Goal: Check status: Check status

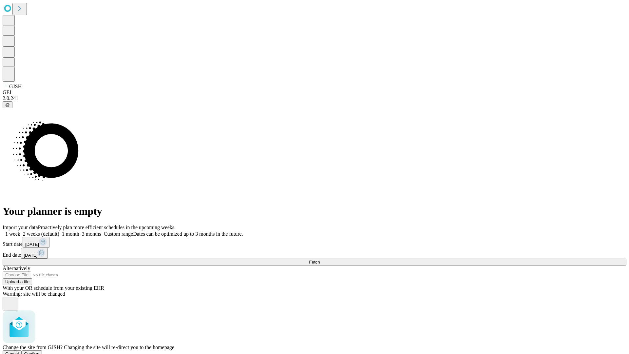
click at [40, 351] on span "Confirm" at bounding box center [31, 353] width 15 height 5
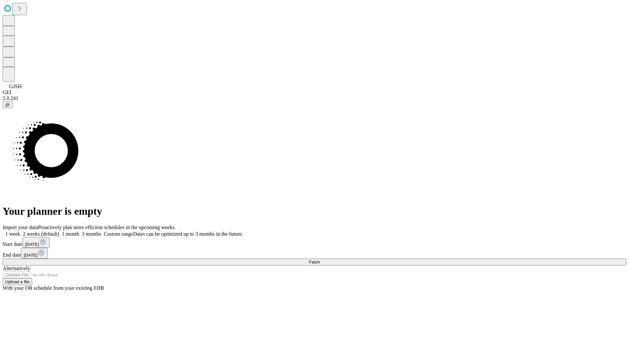
click at [79, 231] on label "1 month" at bounding box center [69, 234] width 20 height 6
click at [320, 260] on span "Fetch" at bounding box center [314, 262] width 11 height 5
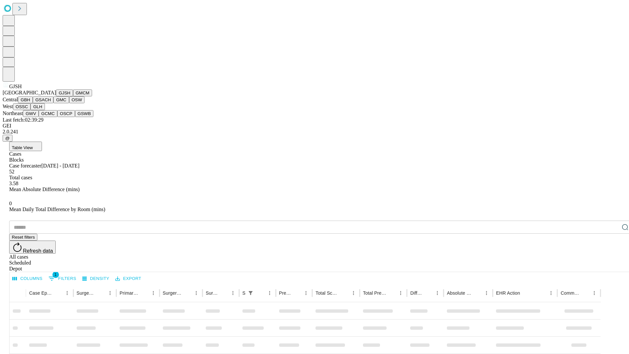
click at [73, 96] on button "GMCM" at bounding box center [82, 92] width 19 height 7
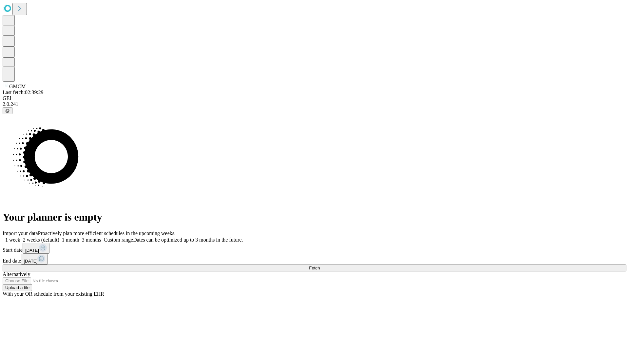
click at [79, 237] on label "1 month" at bounding box center [69, 240] width 20 height 6
click at [320, 265] on span "Fetch" at bounding box center [314, 267] width 11 height 5
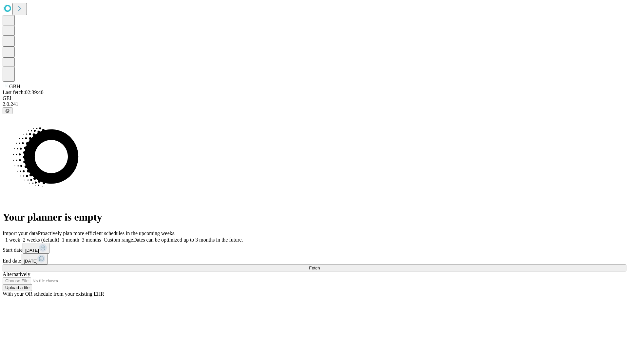
click at [79, 237] on label "1 month" at bounding box center [69, 240] width 20 height 6
click at [320, 265] on span "Fetch" at bounding box center [314, 267] width 11 height 5
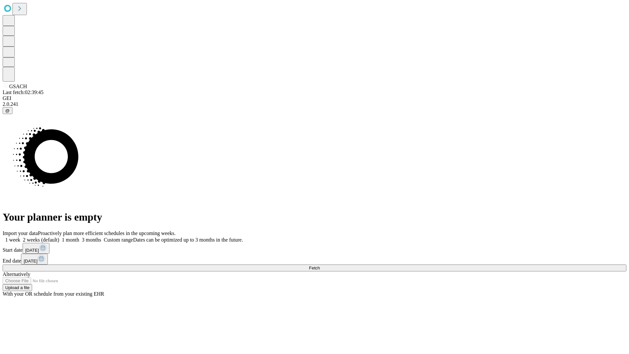
click at [79, 237] on label "1 month" at bounding box center [69, 240] width 20 height 6
click at [320, 265] on span "Fetch" at bounding box center [314, 267] width 11 height 5
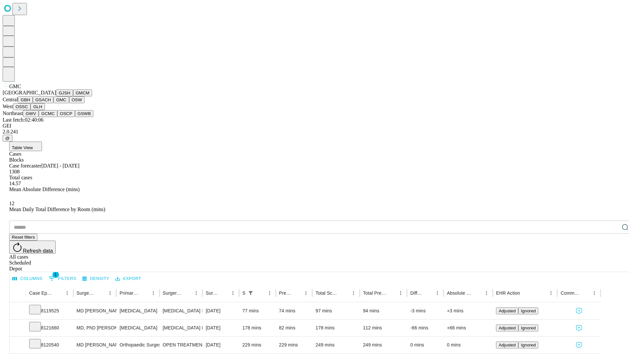
click at [69, 103] on button "OSW" at bounding box center [77, 99] width 16 height 7
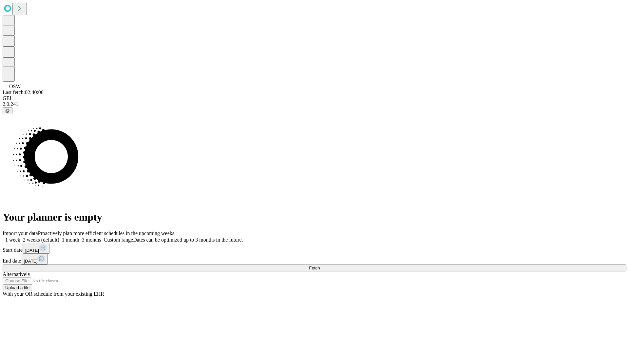
click at [79, 237] on label "1 month" at bounding box center [69, 240] width 20 height 6
click at [320, 265] on span "Fetch" at bounding box center [314, 267] width 11 height 5
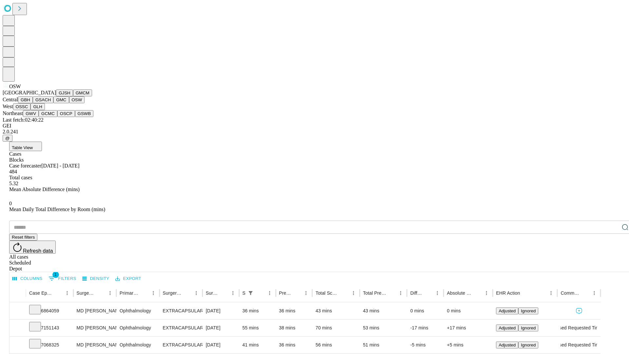
click at [31, 110] on button "OSSC" at bounding box center [22, 106] width 18 height 7
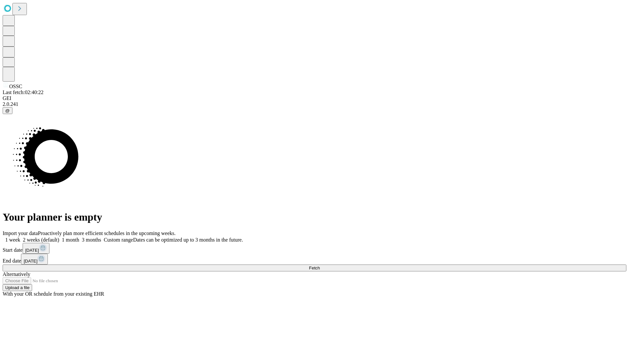
click at [79, 237] on label "1 month" at bounding box center [69, 240] width 20 height 6
click at [320, 265] on span "Fetch" at bounding box center [314, 267] width 11 height 5
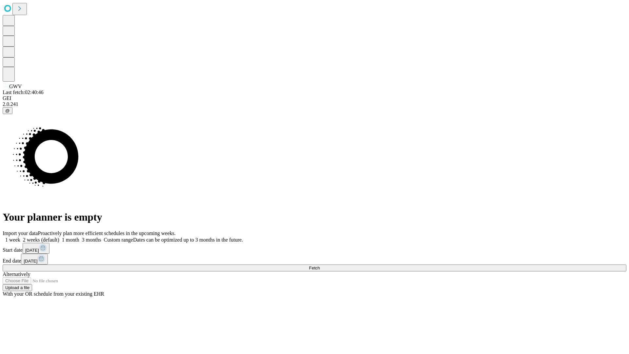
click at [79, 237] on label "1 month" at bounding box center [69, 240] width 20 height 6
click at [320, 265] on span "Fetch" at bounding box center [314, 267] width 11 height 5
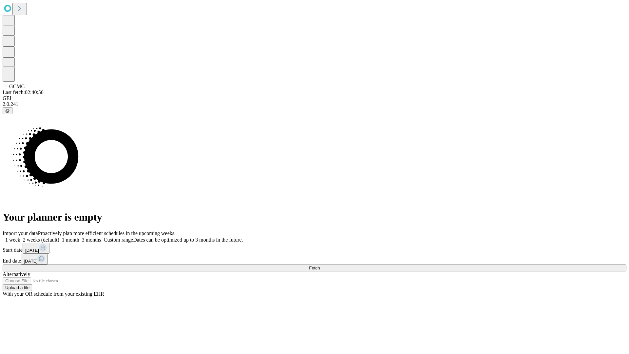
click at [79, 237] on label "1 month" at bounding box center [69, 240] width 20 height 6
click at [320, 265] on span "Fetch" at bounding box center [314, 267] width 11 height 5
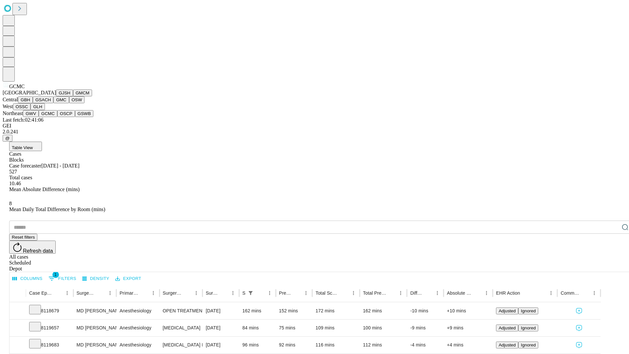
click at [57, 117] on button "OSCP" at bounding box center [66, 113] width 18 height 7
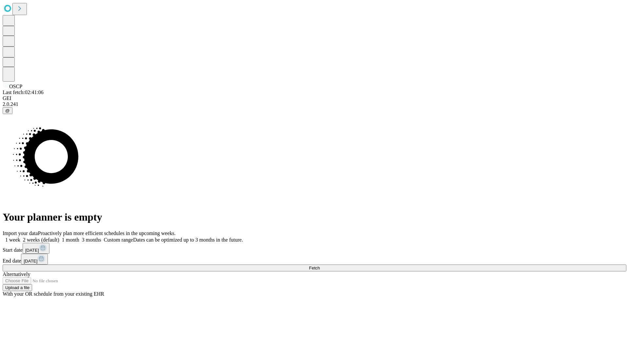
click at [79, 237] on label "1 month" at bounding box center [69, 240] width 20 height 6
click at [320, 265] on span "Fetch" at bounding box center [314, 267] width 11 height 5
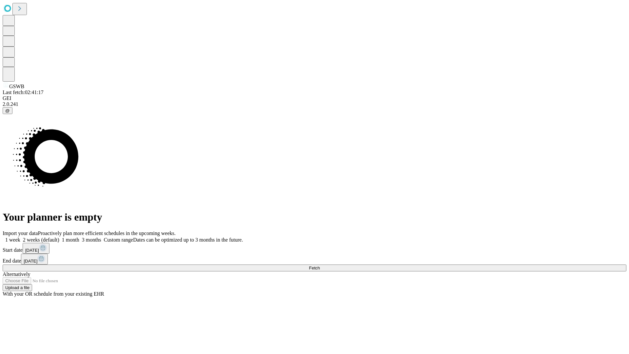
click at [79, 237] on label "1 month" at bounding box center [69, 240] width 20 height 6
click at [320, 265] on span "Fetch" at bounding box center [314, 267] width 11 height 5
